Goal: Transaction & Acquisition: Purchase product/service

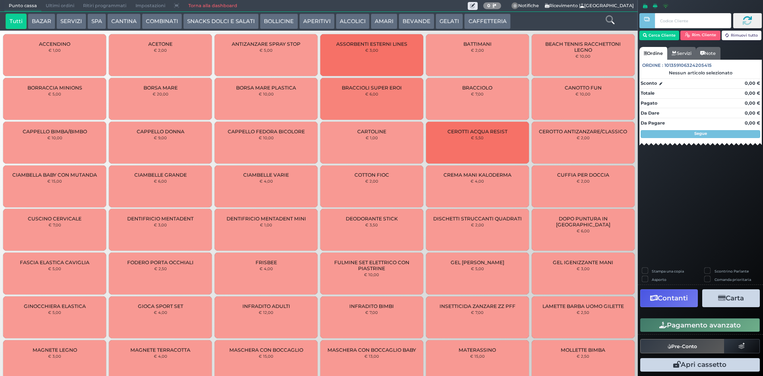
click at [479, 26] on button "CAFFETTERIA" at bounding box center [487, 22] width 46 height 16
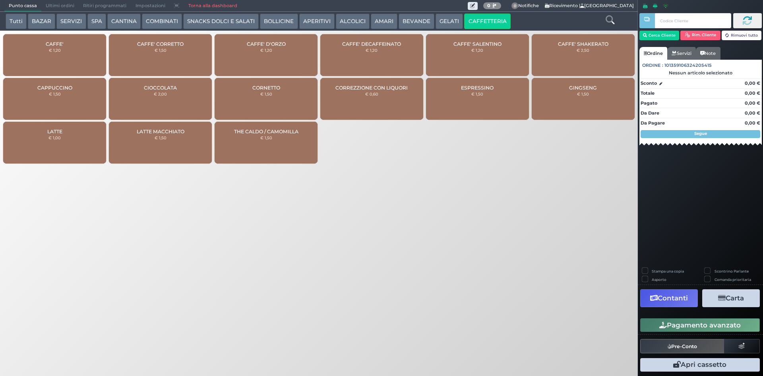
click at [64, 39] on div "CAFFE' € 1,20" at bounding box center [54, 55] width 103 height 42
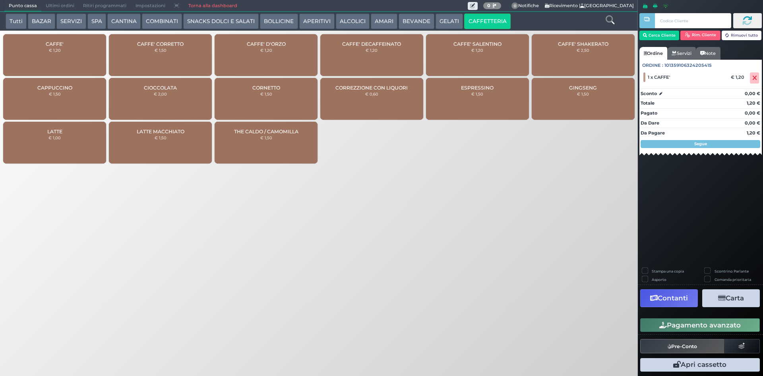
click at [670, 326] on button "Pagamento avanzato" at bounding box center [700, 325] width 120 height 14
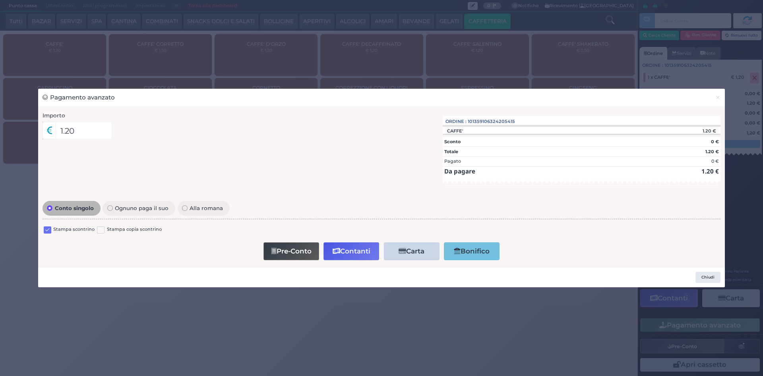
click at [50, 229] on label at bounding box center [48, 230] width 8 height 8
click at [0, 0] on input "checkbox" at bounding box center [0, 0] width 0 height 0
click at [336, 244] on button "Contanti" at bounding box center [352, 251] width 56 height 18
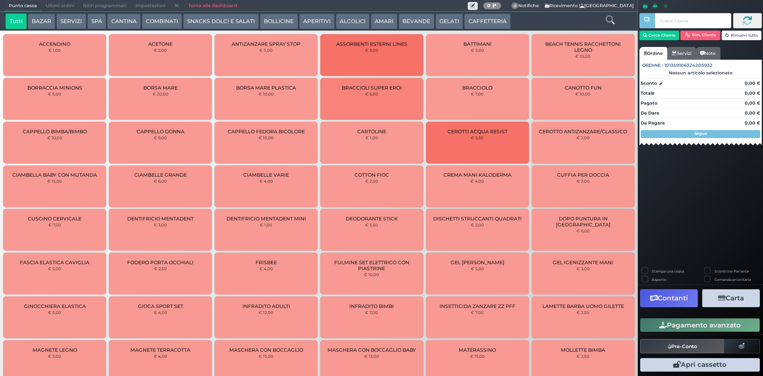
click at [494, 17] on button "CAFFETTERIA" at bounding box center [487, 22] width 46 height 16
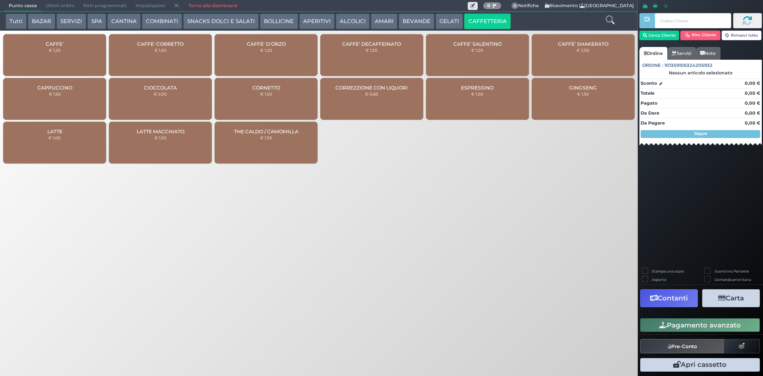
click at [72, 58] on div "CAFFE' € 1,20" at bounding box center [54, 55] width 103 height 42
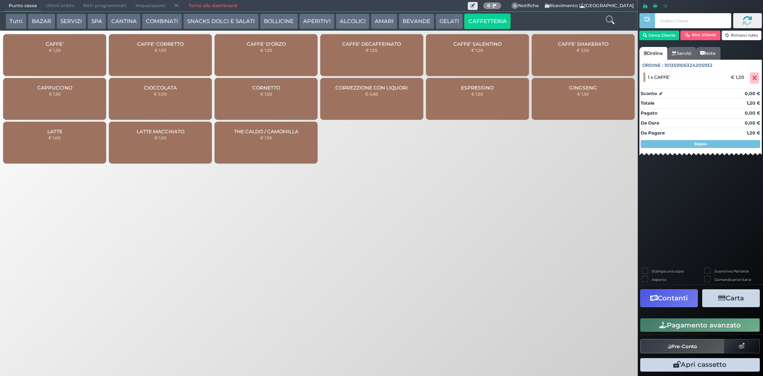
drag, startPoint x: 665, startPoint y: 324, endPoint x: 536, endPoint y: 255, distance: 146.5
click at [664, 323] on icon "button" at bounding box center [663, 325] width 8 height 7
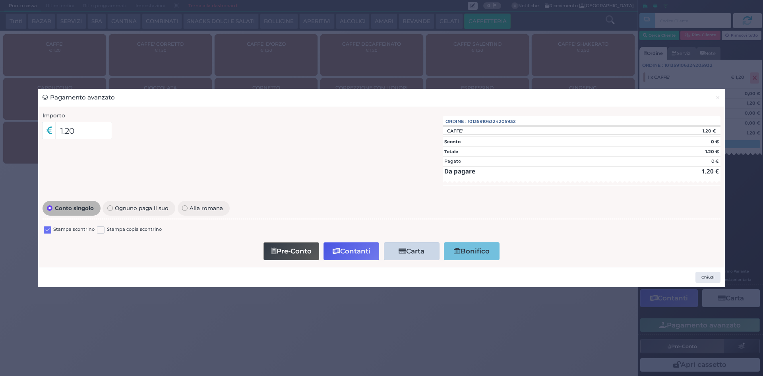
click at [48, 231] on label at bounding box center [48, 230] width 8 height 8
click at [0, 0] on input "checkbox" at bounding box center [0, 0] width 0 height 0
click at [343, 252] on button "Contanti" at bounding box center [352, 251] width 56 height 18
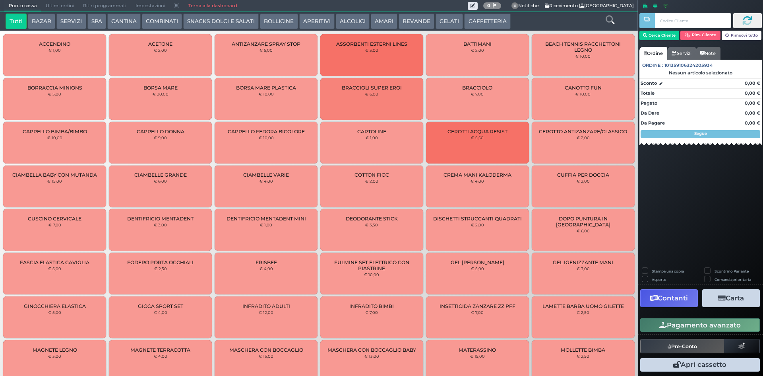
click at [467, 23] on button "CAFFETTERIA" at bounding box center [487, 22] width 46 height 16
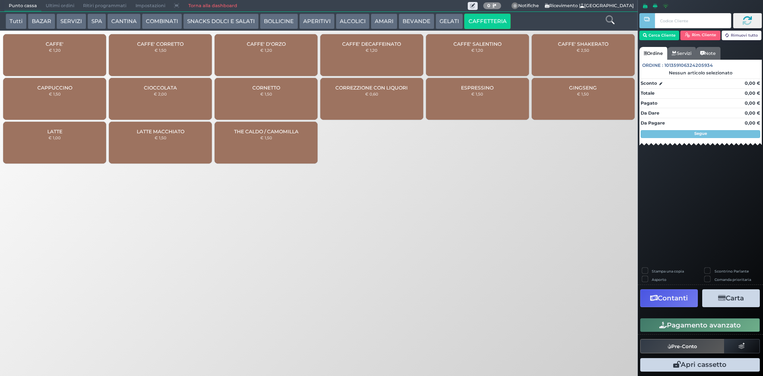
click at [66, 64] on div "CAFFE' € 1,20" at bounding box center [54, 55] width 103 height 42
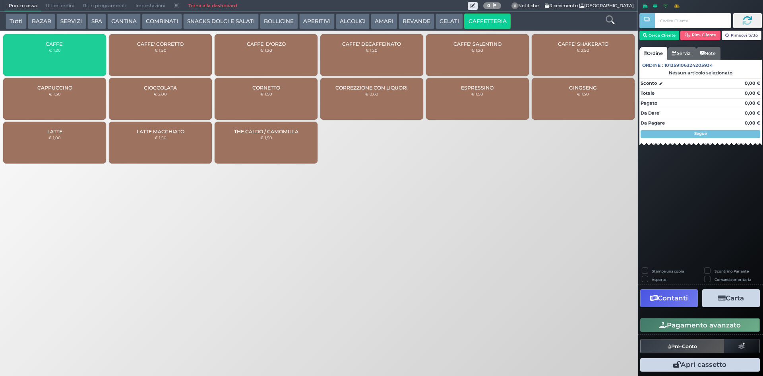
click at [66, 64] on div "CAFFE' € 1,20" at bounding box center [54, 55] width 103 height 42
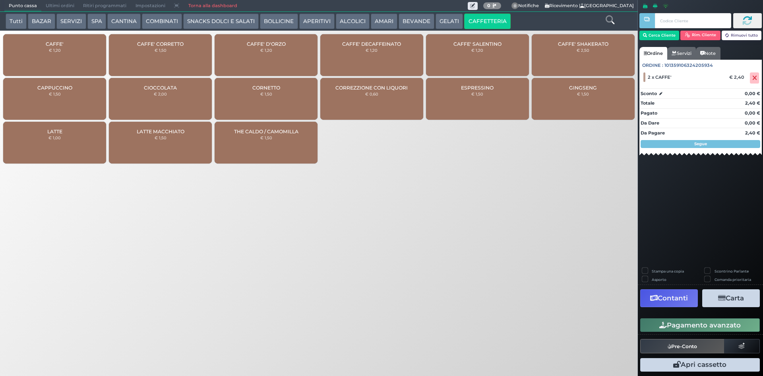
click at [659, 325] on icon "button" at bounding box center [663, 325] width 8 height 7
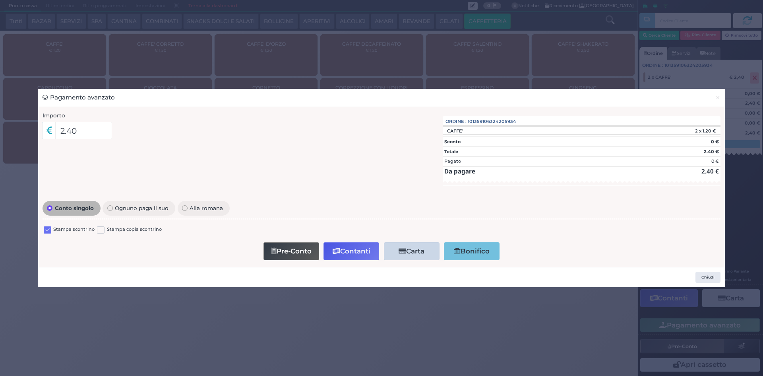
click at [45, 228] on label at bounding box center [48, 230] width 8 height 8
click at [0, 0] on input "checkbox" at bounding box center [0, 0] width 0 height 0
click at [341, 254] on button "Contanti" at bounding box center [352, 251] width 56 height 18
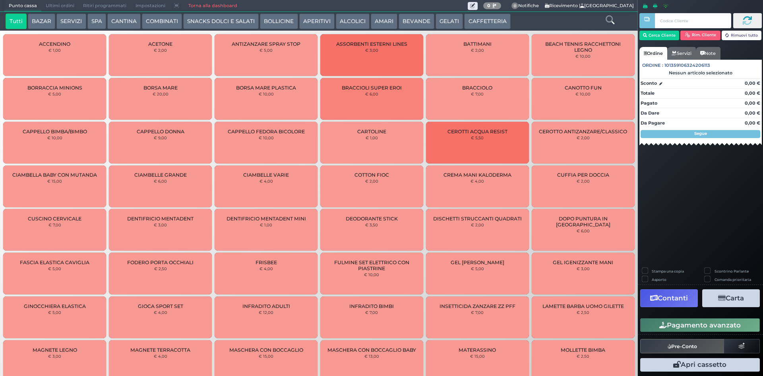
click at [45, 4] on span "Ultimi ordini" at bounding box center [59, 5] width 37 height 11
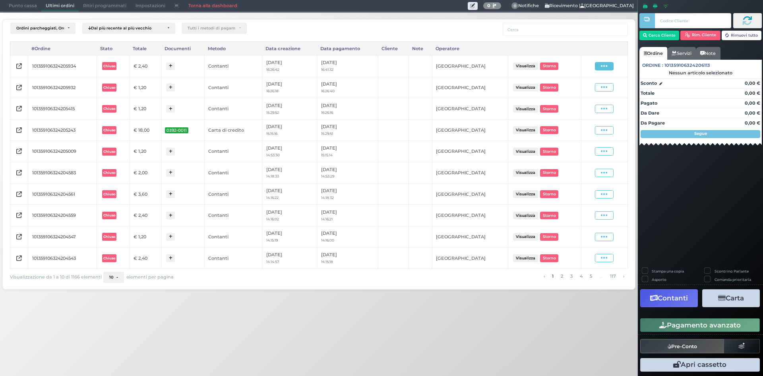
click at [603, 68] on icon at bounding box center [604, 66] width 7 height 8
click at [581, 86] on span "Ristampa Pre-Conto" at bounding box center [586, 89] width 33 height 14
